Goal: Check status: Check status

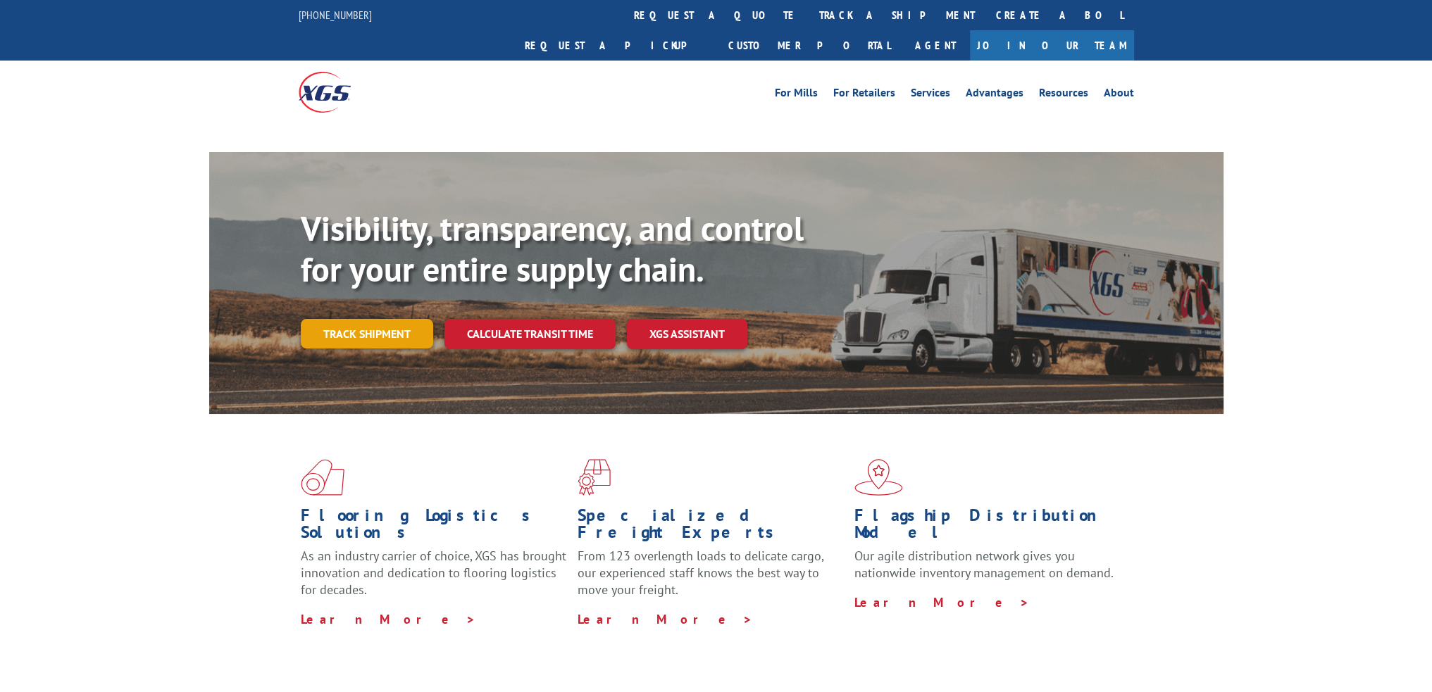
click at [355, 319] on link "Track shipment" at bounding box center [367, 334] width 132 height 30
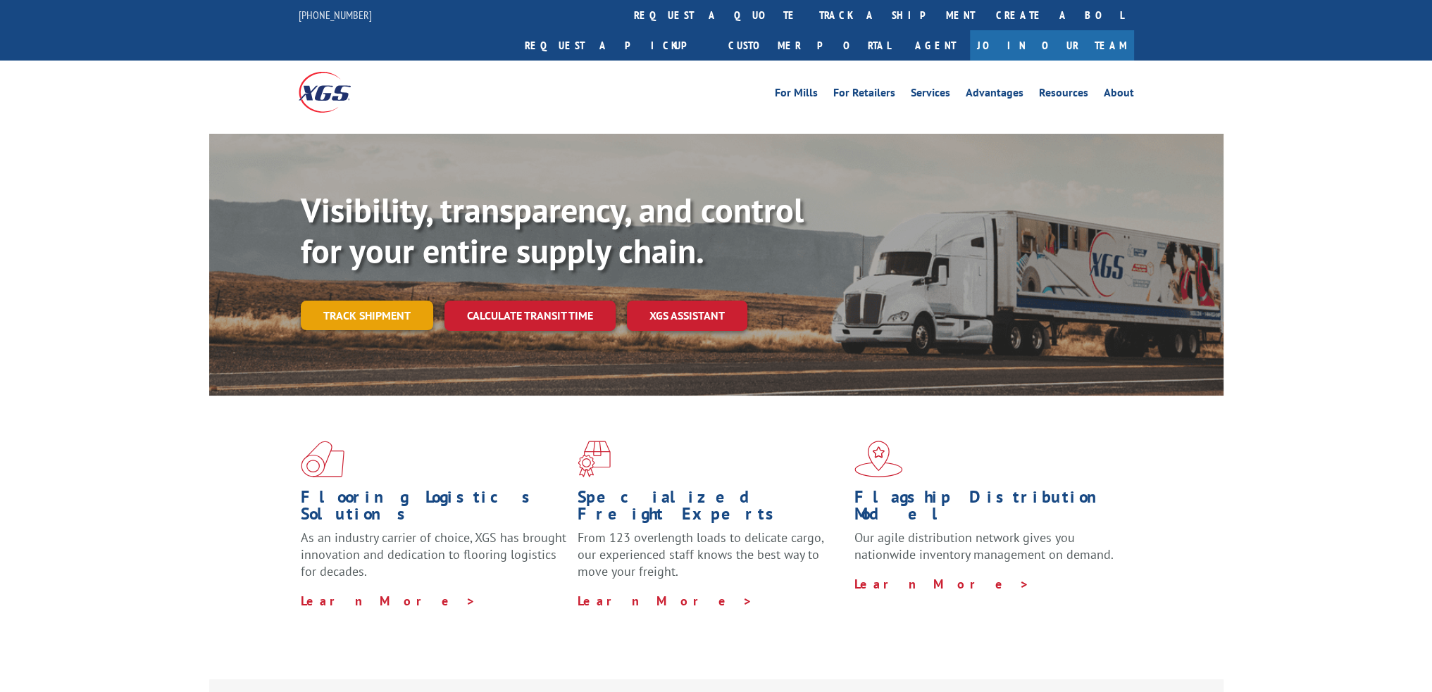
click at [355, 301] on link "Track shipment" at bounding box center [367, 316] width 132 height 30
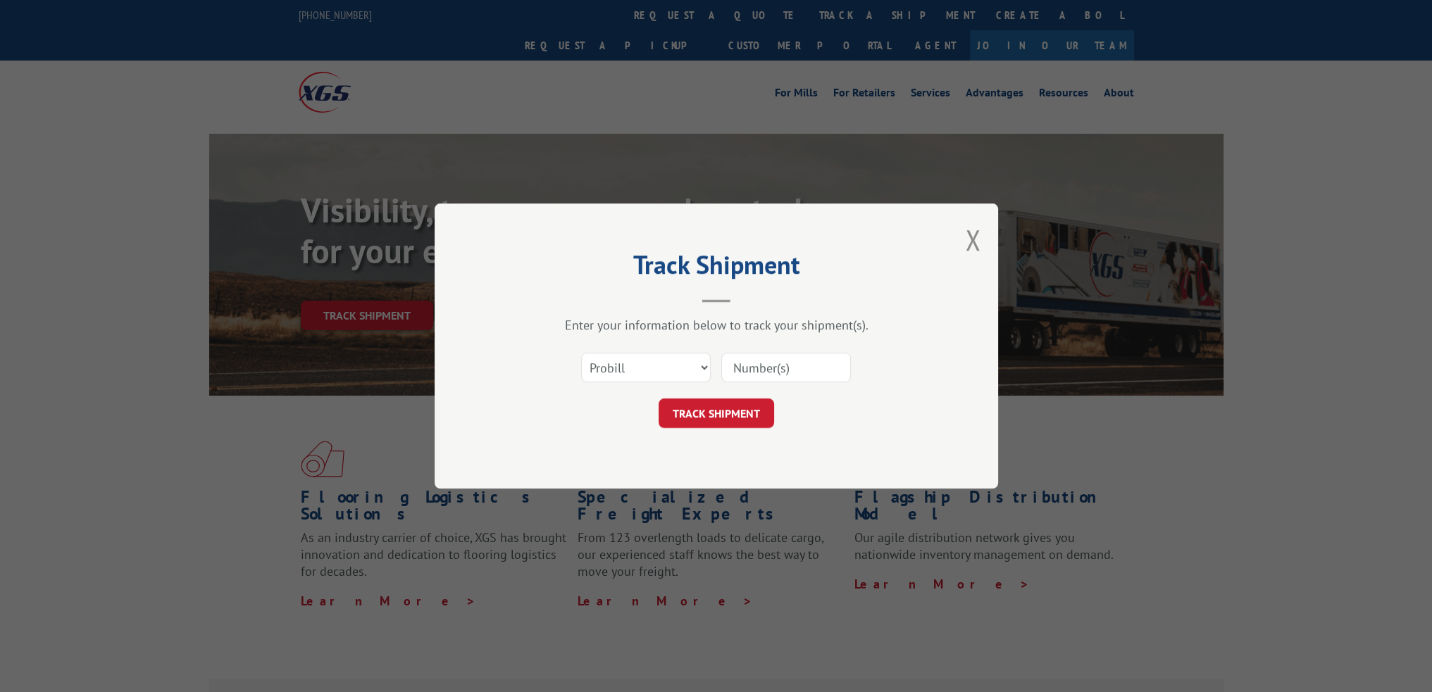
click at [801, 371] on input at bounding box center [786, 368] width 130 height 30
type input "16955632"
click at [739, 416] on button "TRACK SHIPMENT" at bounding box center [716, 414] width 116 height 30
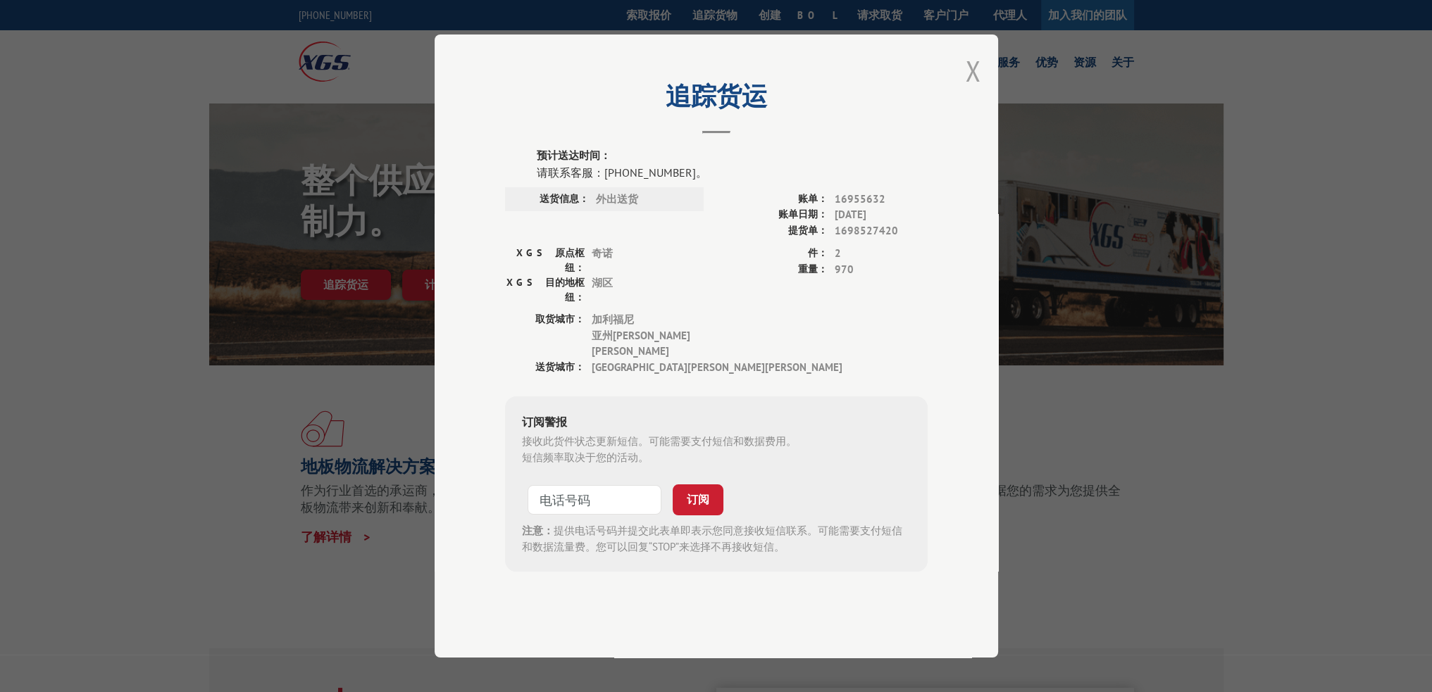
click at [967, 81] on button "关闭模式" at bounding box center [972, 70] width 15 height 37
